Goal: Task Accomplishment & Management: Manage account settings

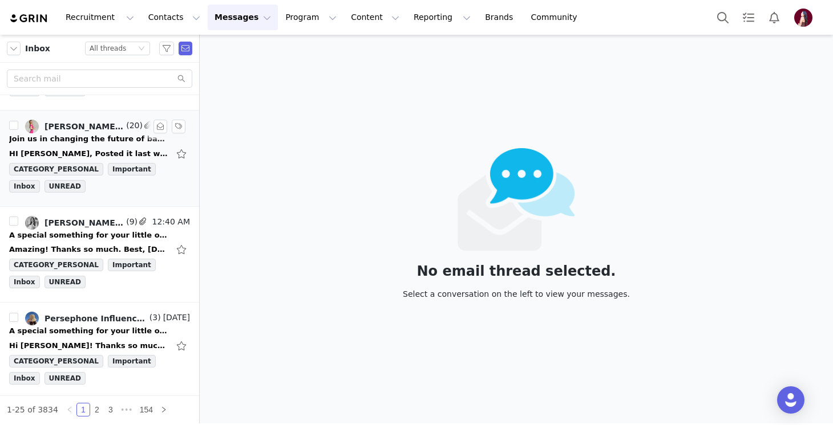
scroll to position [180, 0]
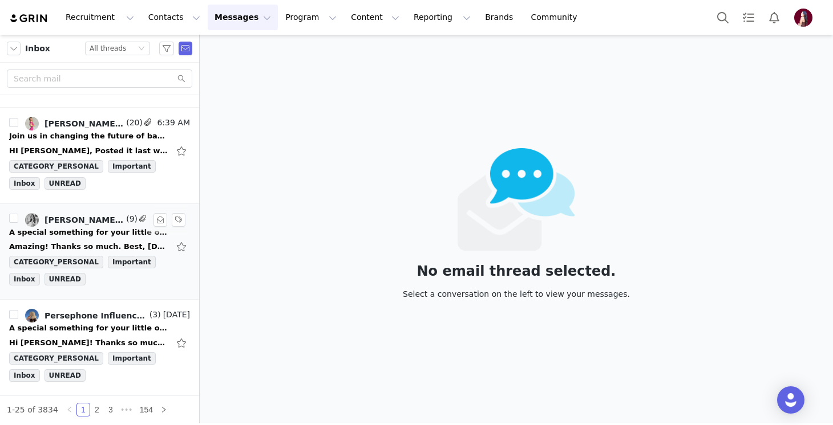
click at [86, 238] on div "Amazing! Thanks so much. Best, [DATE][DATE] 8:55 PM Persephone Influencer <[EMA…" at bounding box center [99, 247] width 181 height 18
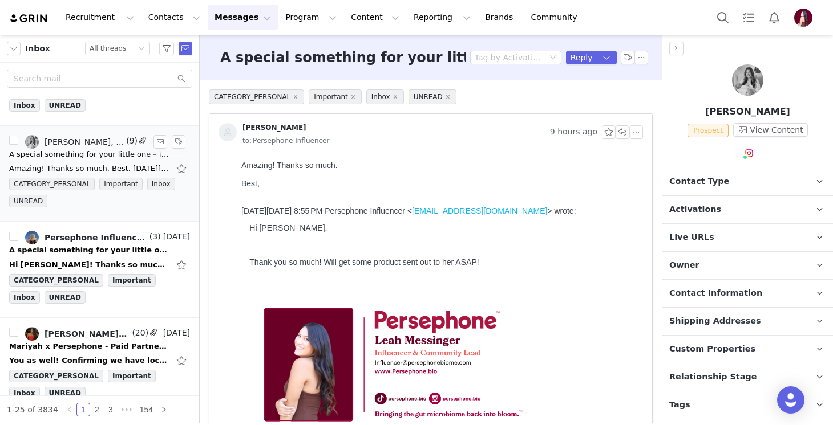
scroll to position [258, 0]
click at [87, 250] on div "A special something for your little one – limited availability ❤️" at bounding box center [89, 249] width 160 height 11
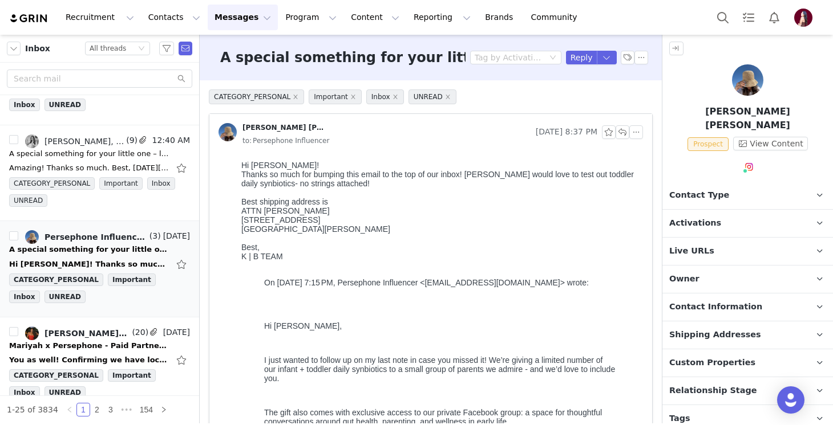
scroll to position [0, 0]
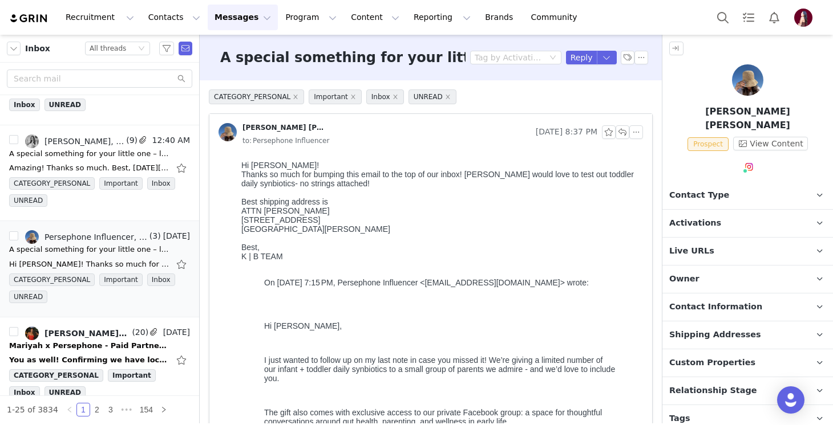
click at [689, 217] on span "Activations" at bounding box center [695, 223] width 52 height 13
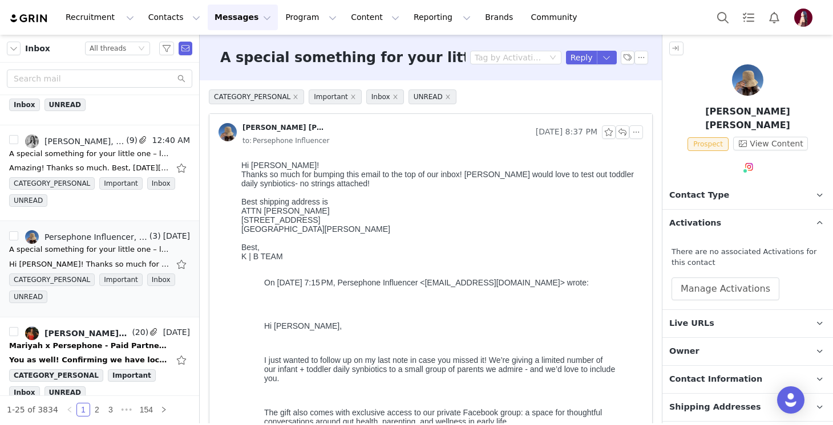
click at [688, 217] on span "Activations" at bounding box center [695, 223] width 52 height 13
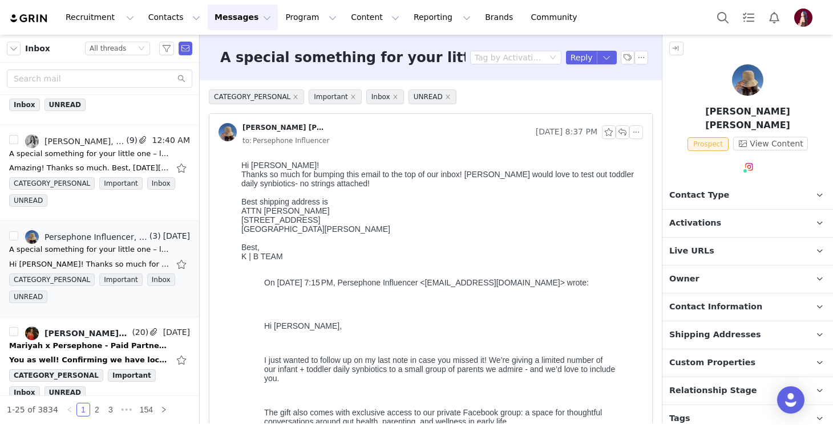
drag, startPoint x: 315, startPoint y: 212, endPoint x: 222, endPoint y: 211, distance: 93.5
click at [237, 211] on html "Hi [PERSON_NAME]! Thanks so much for bumping this email to the top of our inbox…" at bounding box center [440, 419] width 406 height 527
copy div "ATTN [PERSON_NAME]"
copy div "748 US Highway 98 W"
copy div "[STREET_ADDRESS]"
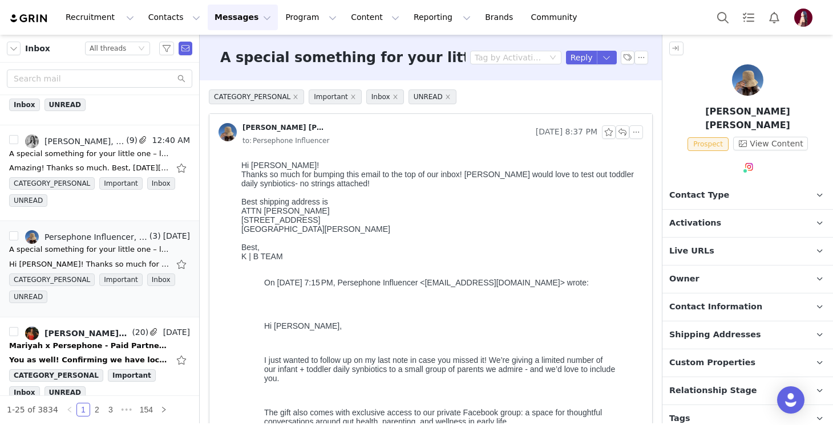
drag, startPoint x: 327, startPoint y: 225, endPoint x: 242, endPoint y: 225, distance: 85.0
click at [242, 225] on div "[STREET_ADDRESS]" at bounding box center [439, 220] width 397 height 9
drag, startPoint x: 307, startPoint y: 234, endPoint x: 228, endPoint y: 234, distance: 79.8
click at [237, 234] on html "Hi [PERSON_NAME]! Thanks so much for bumping this email to the top of our inbox…" at bounding box center [440, 419] width 406 height 527
copy div "[GEOGRAPHIC_DATA][PERSON_NAME]"
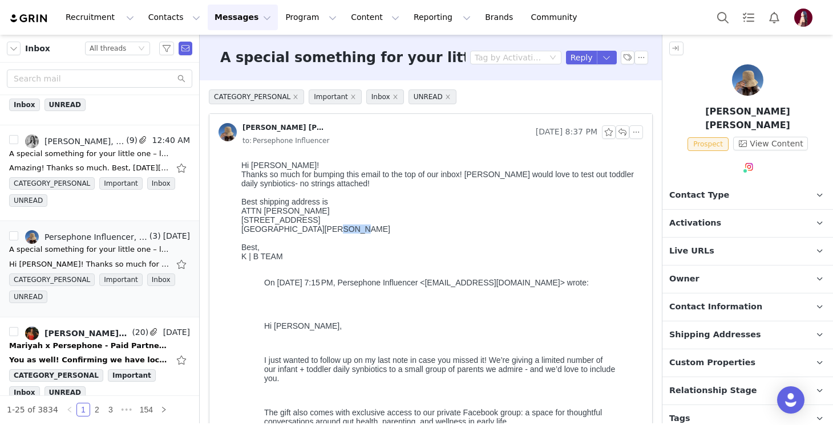
drag, startPoint x: 346, startPoint y: 234, endPoint x: 323, endPoint y: 234, distance: 23.4
click at [323, 234] on div "[GEOGRAPHIC_DATA][PERSON_NAME]" at bounding box center [439, 229] width 397 height 9
copy div "32459"
click at [707, 294] on p "Contact Information" at bounding box center [733, 307] width 143 height 27
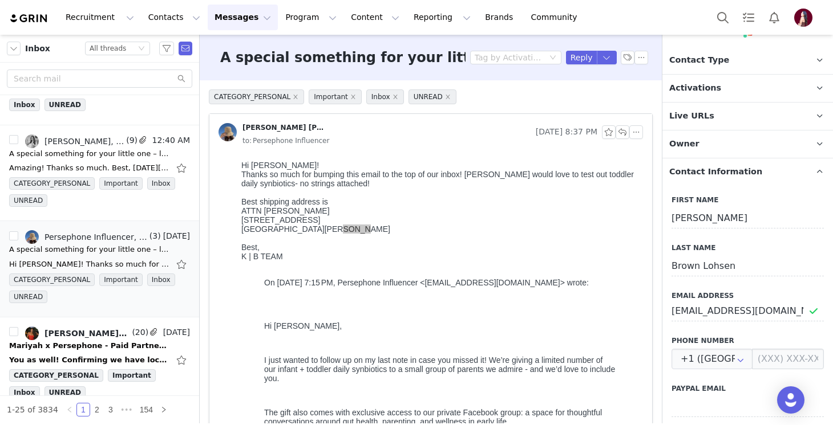
scroll to position [196, 0]
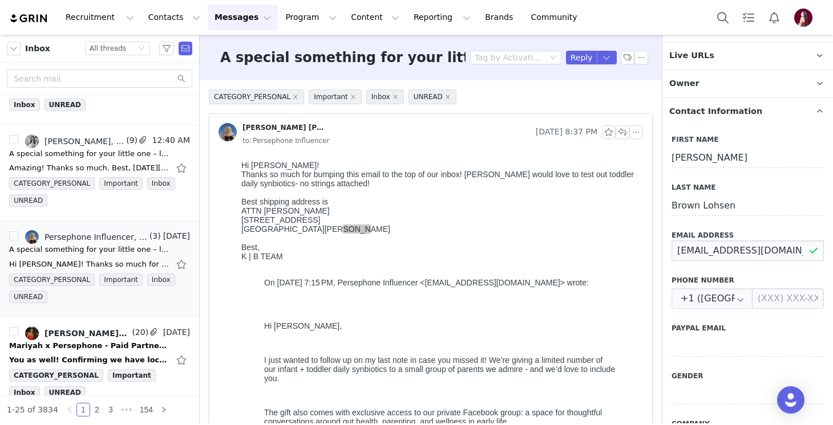
click at [793, 241] on input "[EMAIL_ADDRESS][DOMAIN_NAME]" at bounding box center [747, 251] width 152 height 21
drag, startPoint x: 676, startPoint y: 235, endPoint x: 833, endPoint y: 234, distance: 156.8
click at [832, 234] on html "Recruitment Recruitment Creator Search Curated Lists Landing Pages Web Extensio…" at bounding box center [416, 212] width 833 height 425
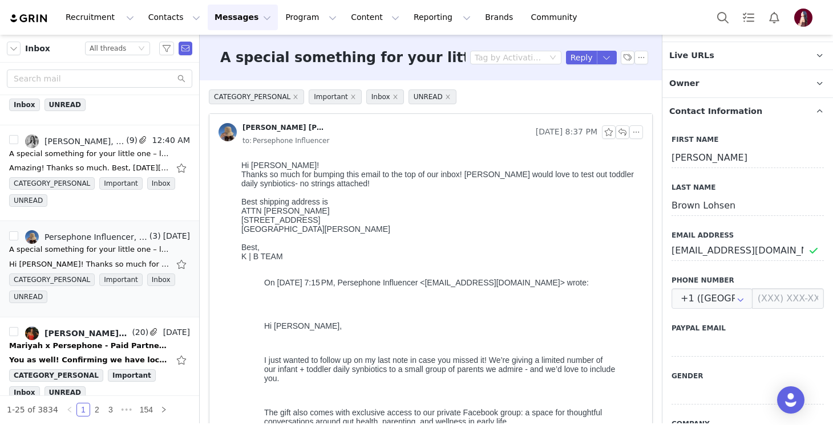
click at [415, 225] on div "[STREET_ADDRESS]" at bounding box center [439, 220] width 397 height 9
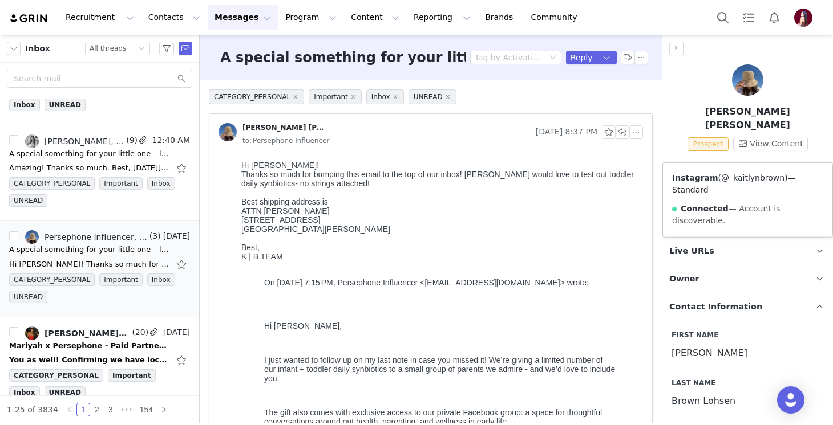
click at [749, 175] on link "@_kaitlynbrown" at bounding box center [752, 177] width 63 height 9
click at [740, 301] on span "Contact Information" at bounding box center [715, 307] width 93 height 13
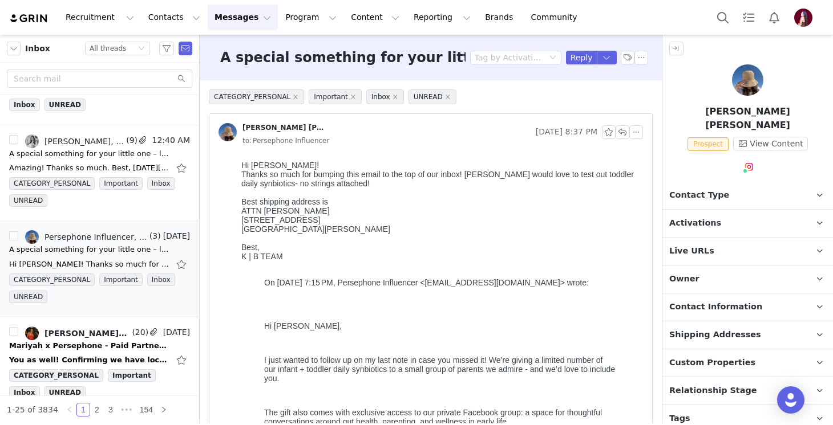
scroll to position [23, 0]
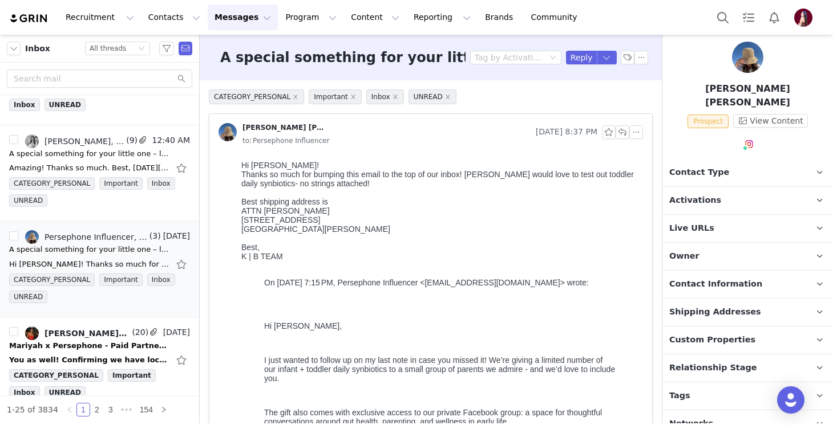
click at [708, 362] on span "Relationship Stage" at bounding box center [713, 368] width 88 height 13
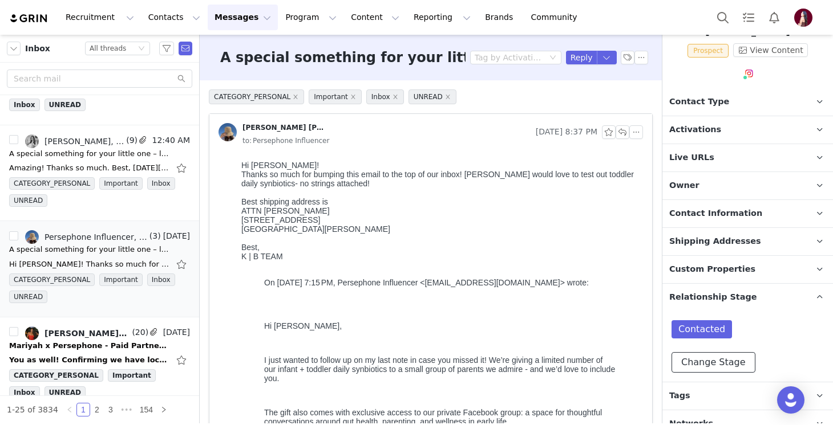
click at [708, 354] on button "Change Stage" at bounding box center [713, 362] width 84 height 21
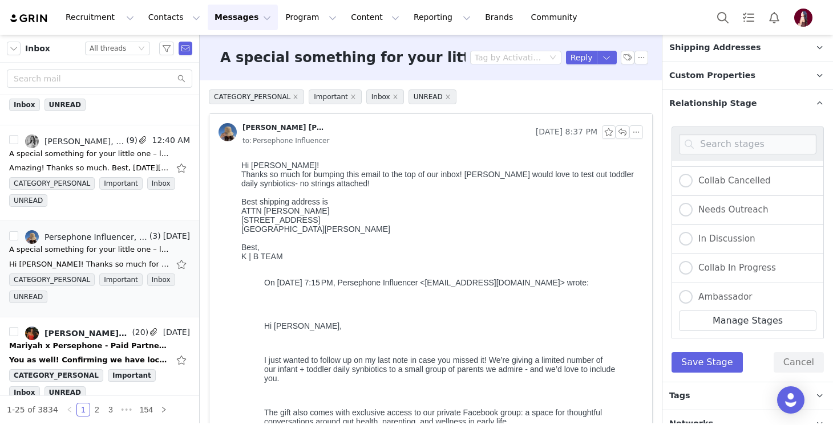
scroll to position [169, 0]
click at [711, 263] on span "Collab In Progress" at bounding box center [733, 268] width 83 height 10
click at [692, 261] on input "Collab In Progress" at bounding box center [686, 268] width 14 height 15
radio input "true"
radio input "false"
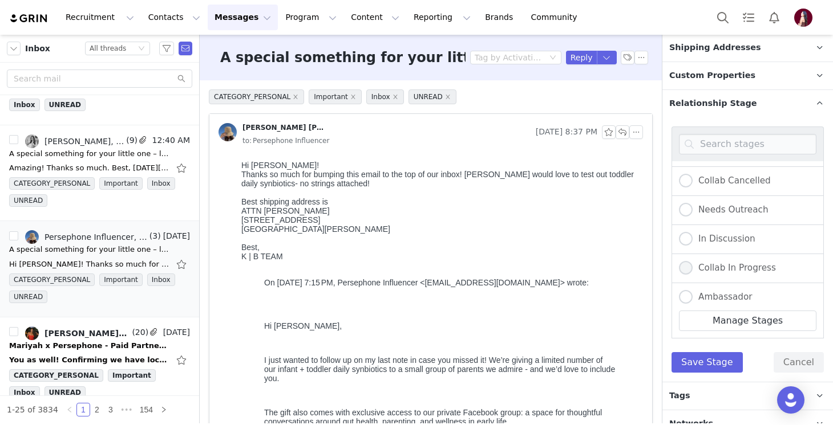
radio input "true"
click at [708, 335] on div "Circle Back Declined Undelivered Contacted Worked With Before Blacklisted Colla…" at bounding box center [747, 250] width 152 height 246
click at [703, 352] on button "Save Stage" at bounding box center [706, 362] width 71 height 21
